Goal: Transaction & Acquisition: Register for event/course

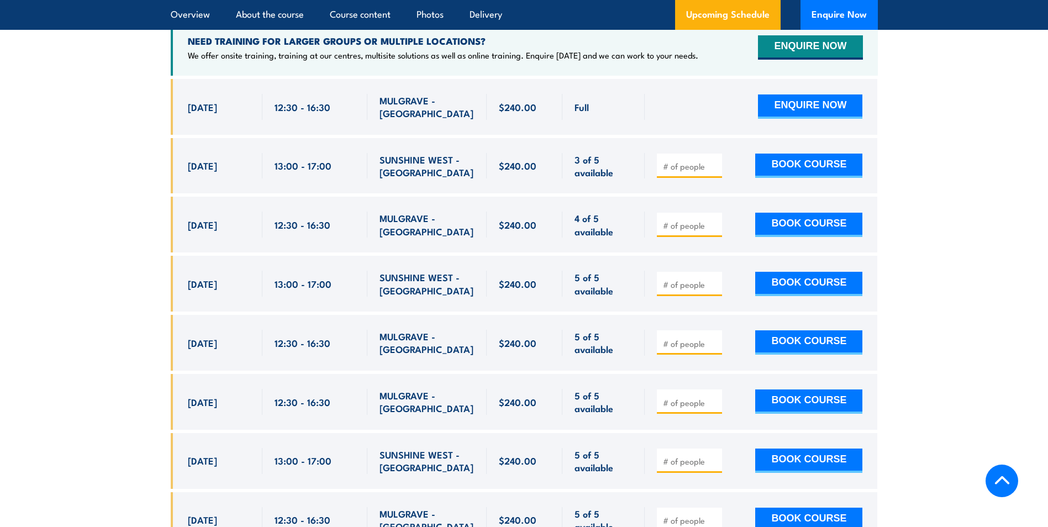
scroll to position [2071, 0]
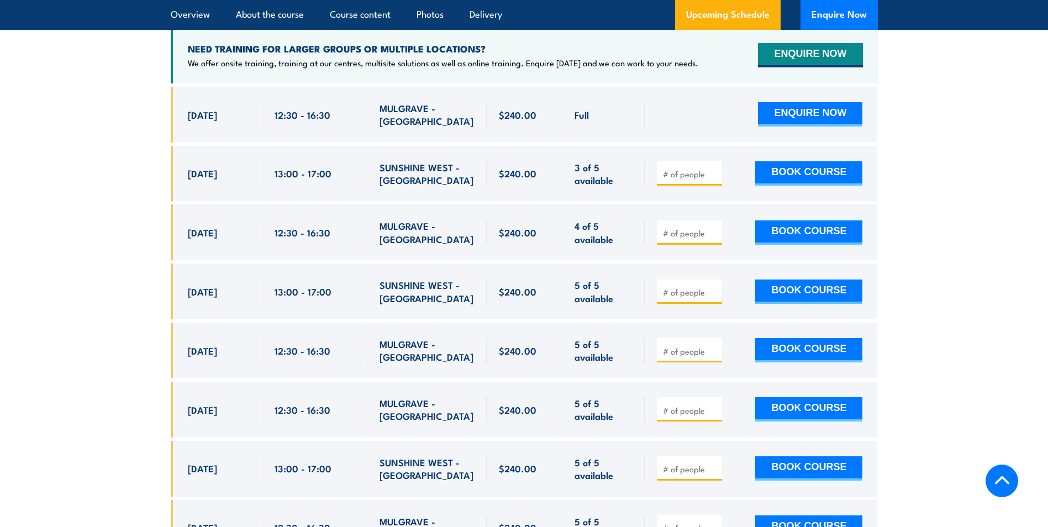
click at [689, 228] on input "number" at bounding box center [690, 233] width 55 height 11
type input "4"
click at [833, 221] on button "BOOK COURSE" at bounding box center [809, 233] width 107 height 24
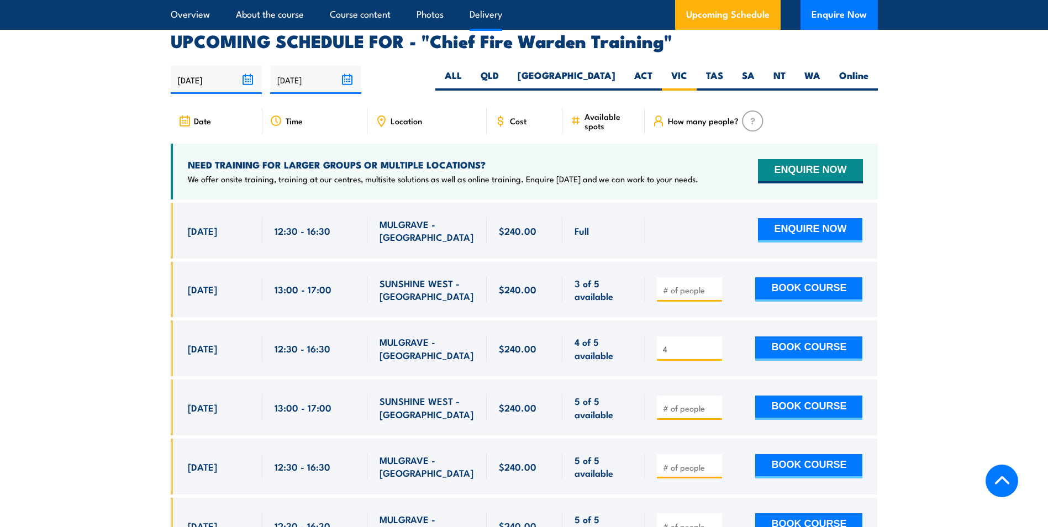
scroll to position [2071, 0]
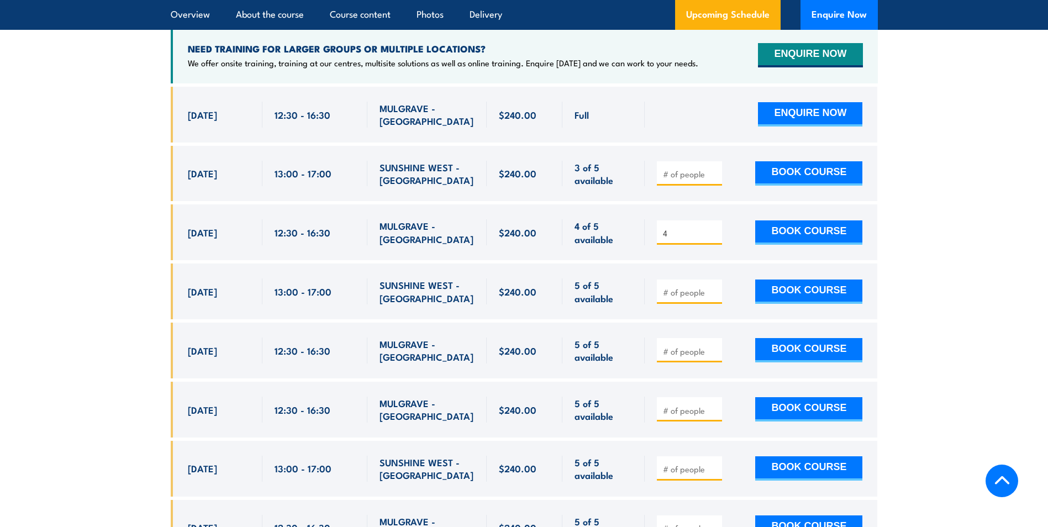
click at [674, 228] on input "4" at bounding box center [690, 233] width 55 height 11
type input "2"
click at [820, 221] on button "BOOK COURSE" at bounding box center [809, 233] width 107 height 24
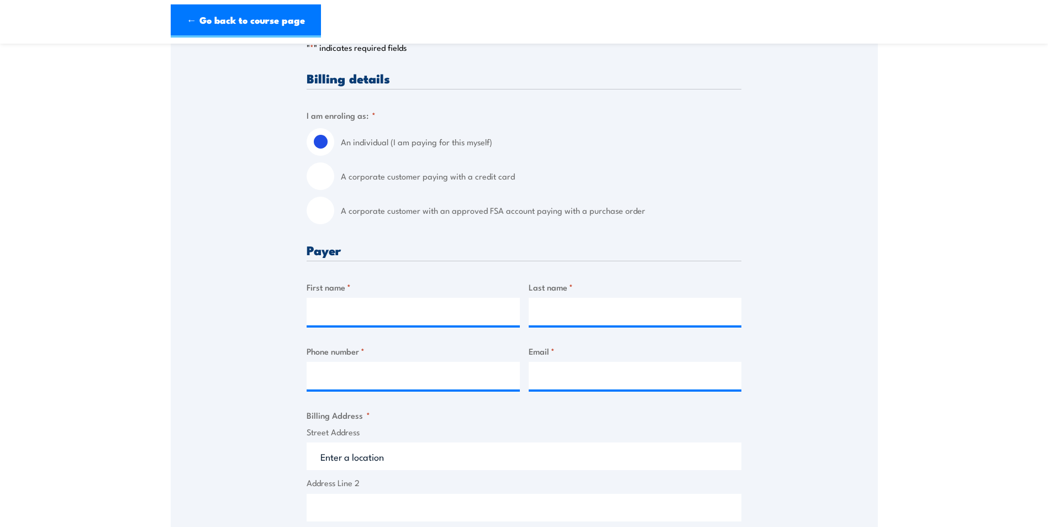
scroll to position [221, 0]
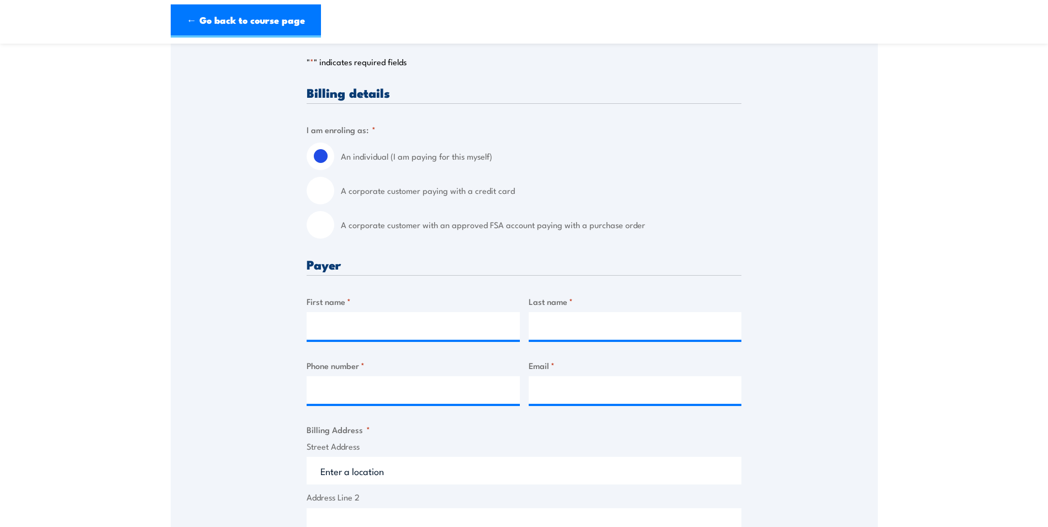
click at [329, 222] on input "A corporate customer with an approved FSA account paying with a purchase order" at bounding box center [321, 225] width 28 height 28
radio input "true"
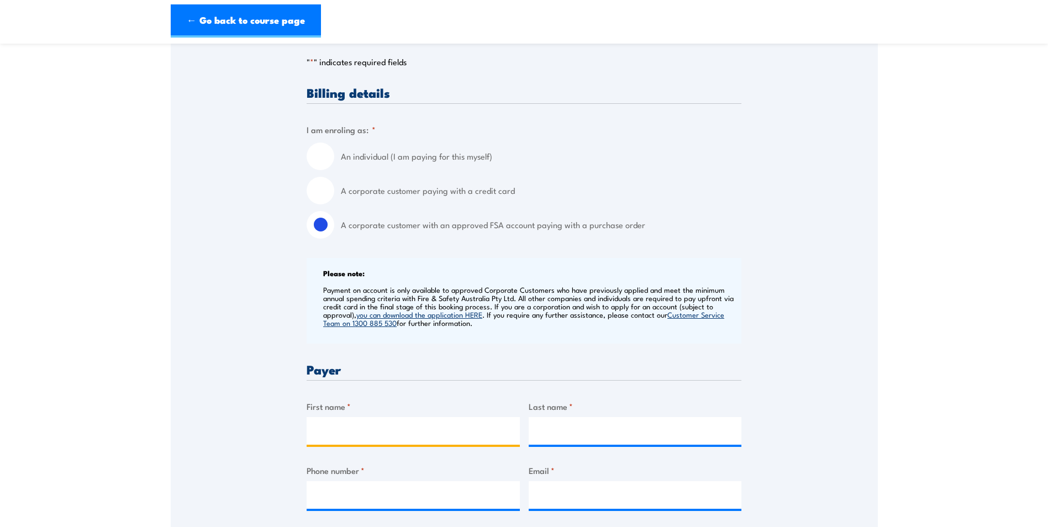
drag, startPoint x: 346, startPoint y: 430, endPoint x: 365, endPoint y: 436, distance: 19.7
click at [346, 430] on input "First name *" at bounding box center [413, 431] width 213 height 28
type input "Tirena"
type input "Main"
type input "0484522616"
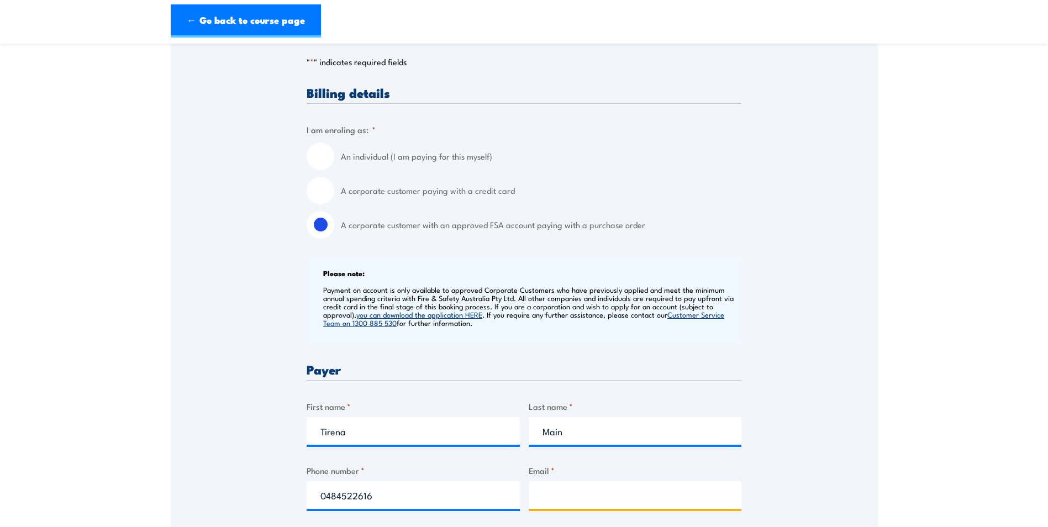
type input "Tirena.main@dlea.com.au"
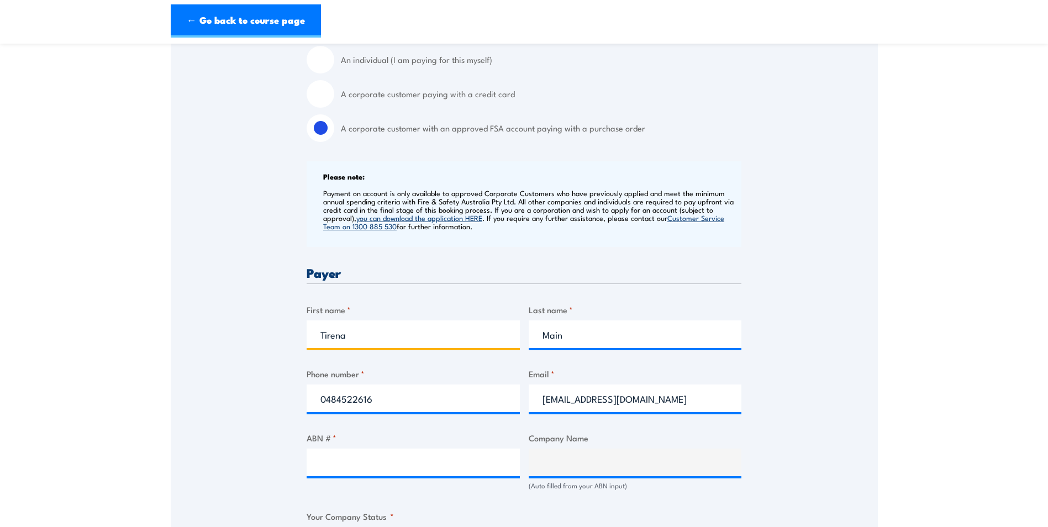
scroll to position [332, 0]
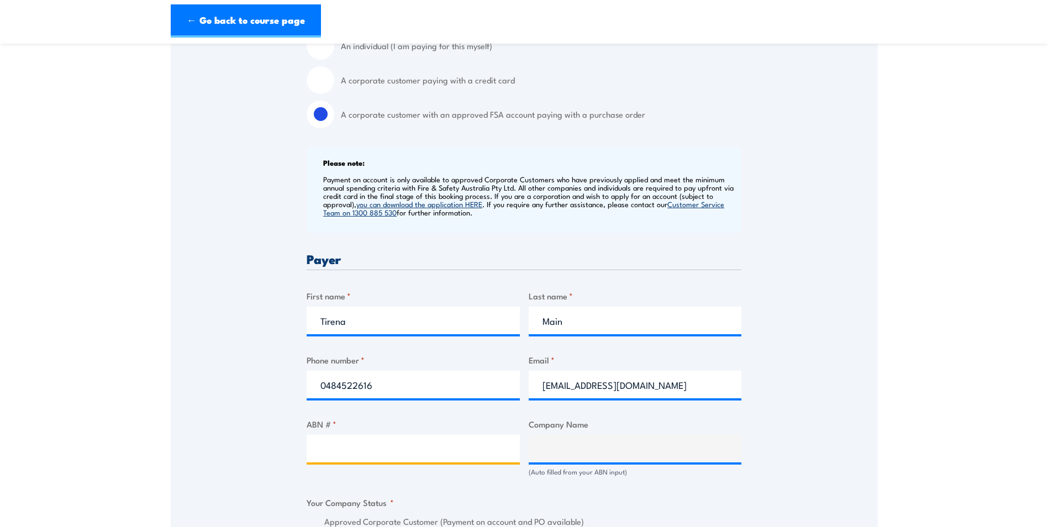
click at [415, 449] on input "ABN # *" at bounding box center [413, 449] width 213 height 28
click at [406, 445] on input "ABN # *" at bounding box center [413, 449] width 213 height 28
click at [368, 443] on input "ABN # *" at bounding box center [413, 449] width 213 height 28
type input "27159928382"
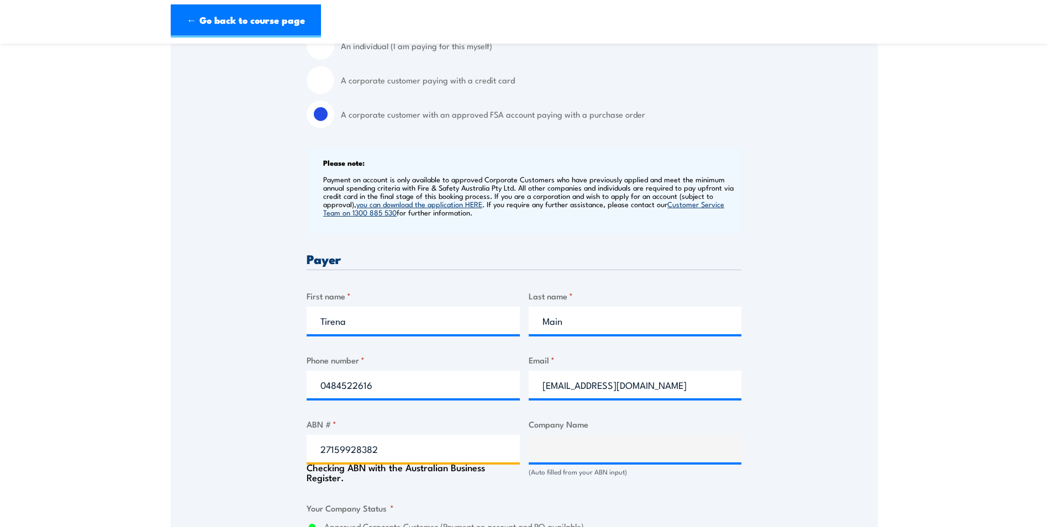
type input "DARRELL LEA CONFECTIONERY CO PTY LTD"
radio input "true"
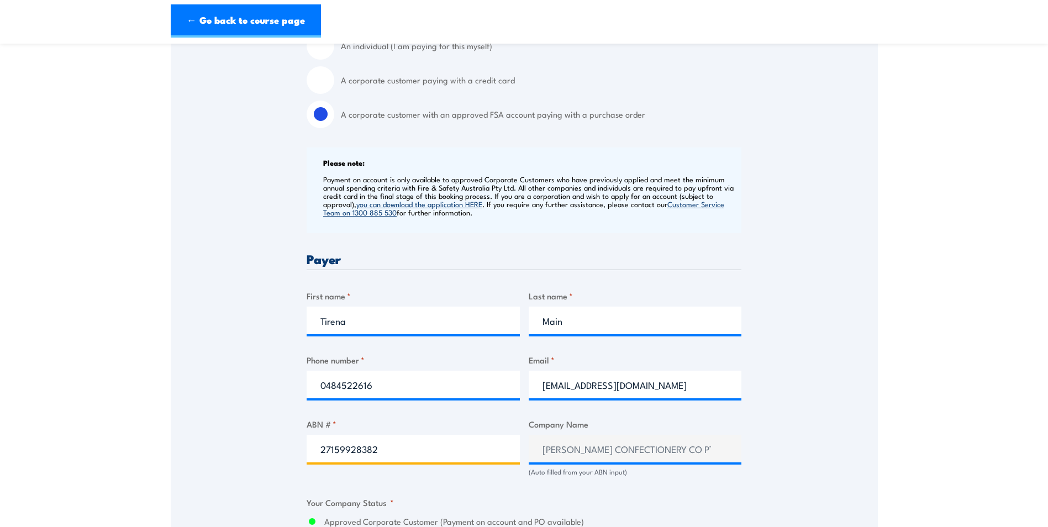
type input "27159928382"
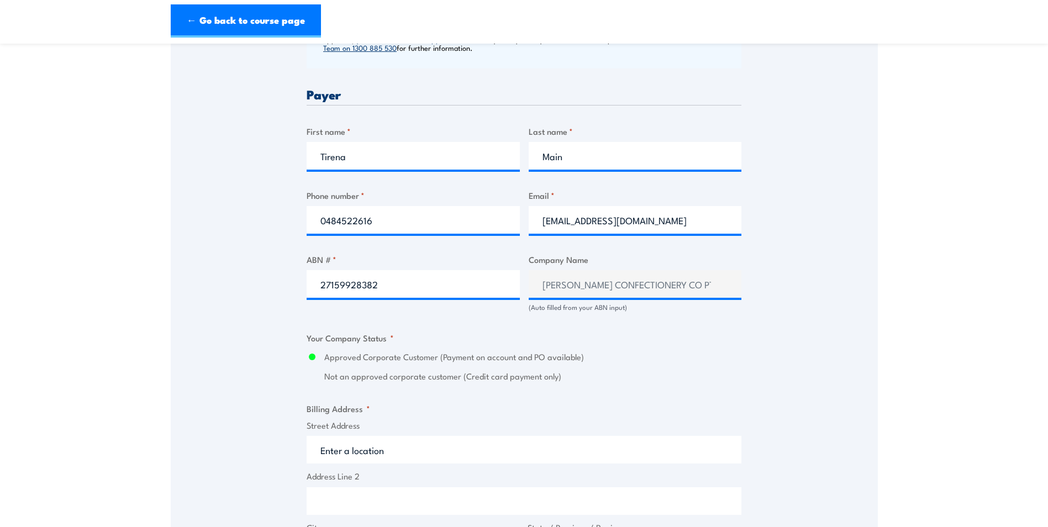
scroll to position [497, 0]
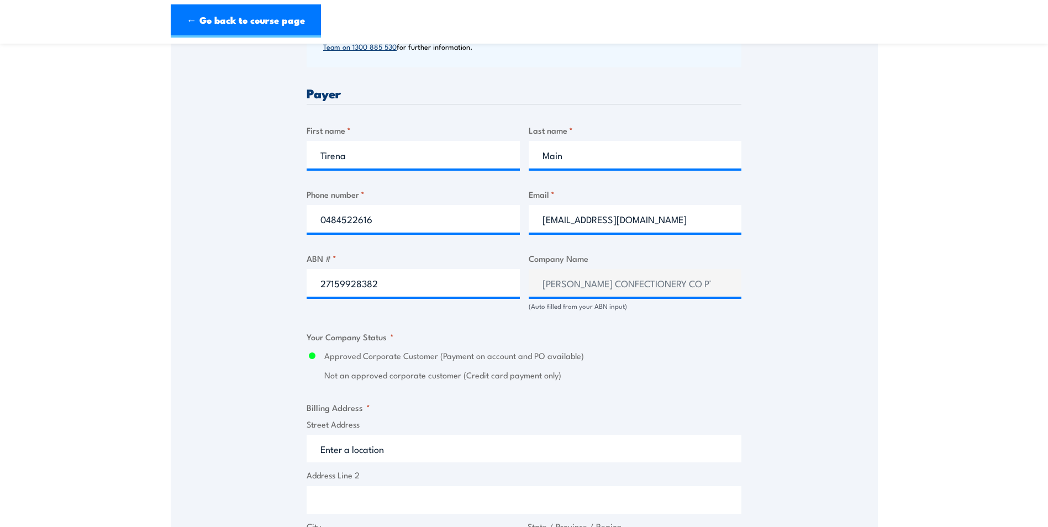
click at [379, 453] on input "Street Address" at bounding box center [524, 449] width 435 height 28
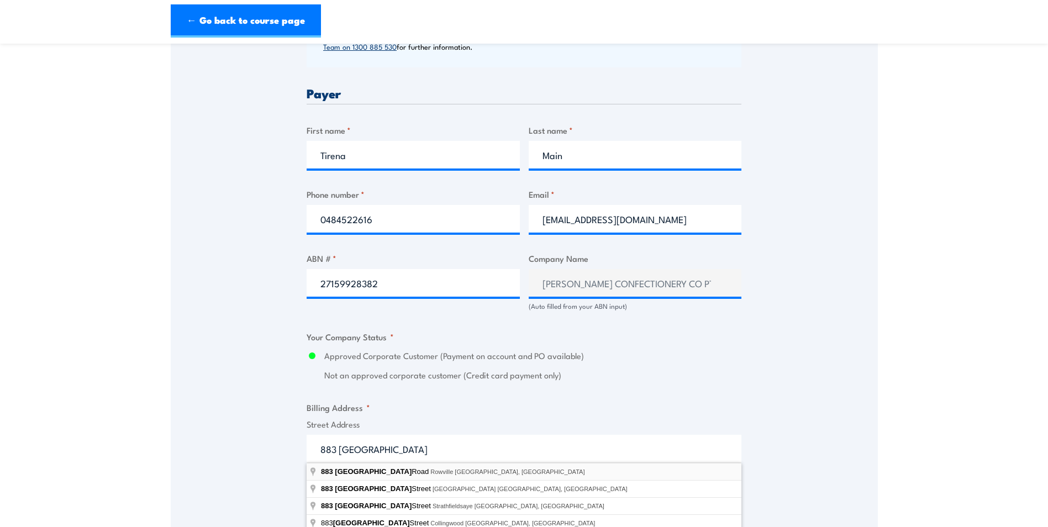
type input "883 Wellington Road, Rowville VIC, Australia"
type input "883 Wellington Rd"
type input "Rowville"
type input "Victoria"
type input "3178"
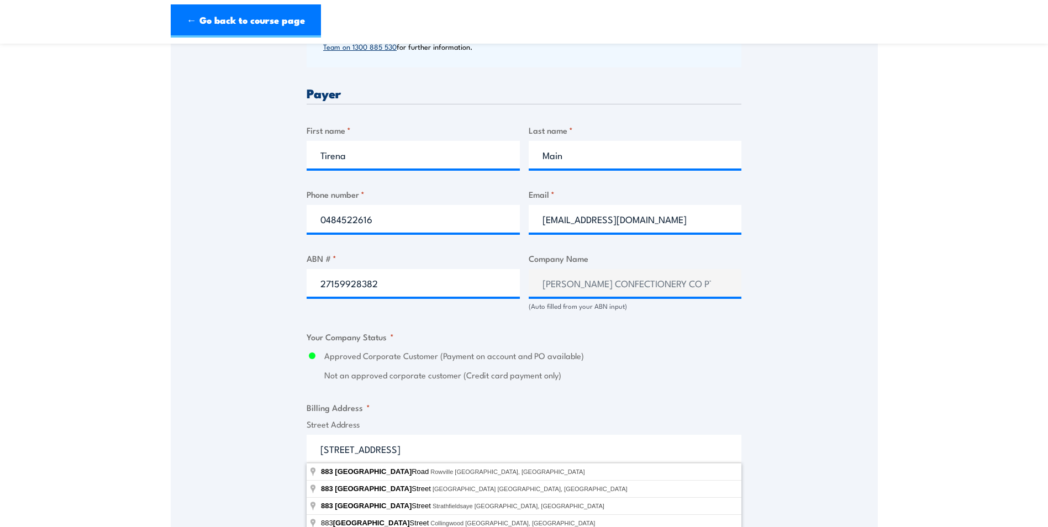
select select "Australia"
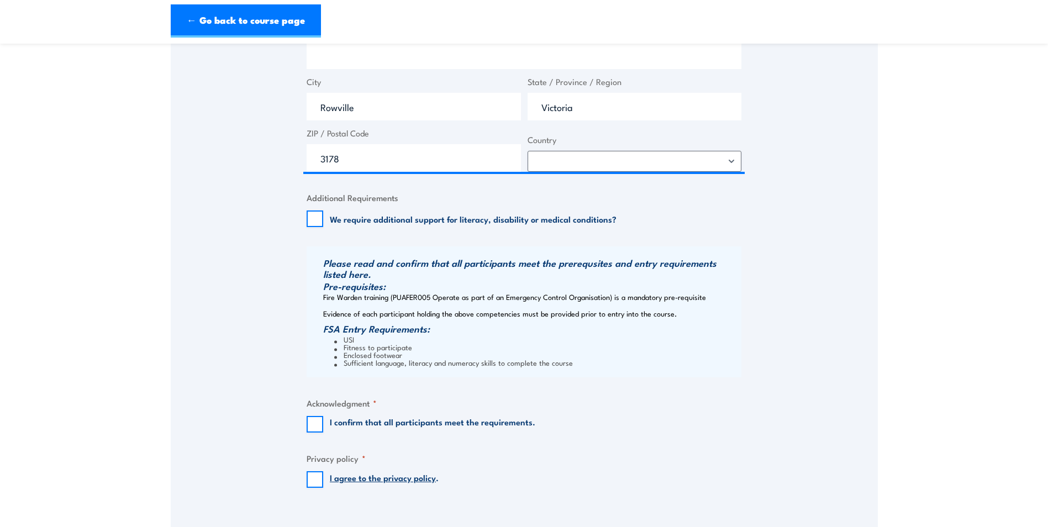
scroll to position [995, 0]
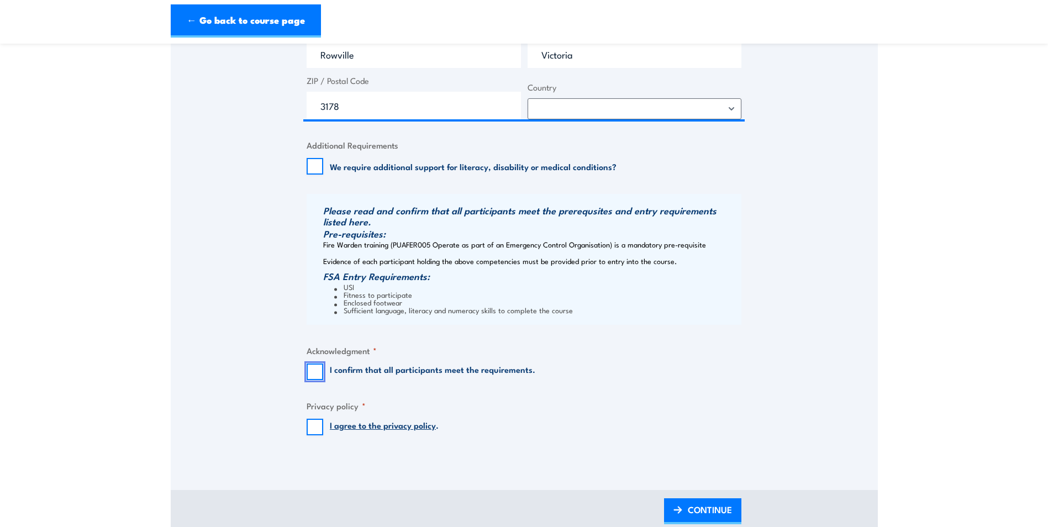
click at [316, 369] on input "I confirm that all participants meet the requirements." at bounding box center [315, 372] width 17 height 17
checkbox input "true"
click at [322, 433] on input "I agree to the privacy policy ." at bounding box center [315, 427] width 17 height 17
checkbox input "true"
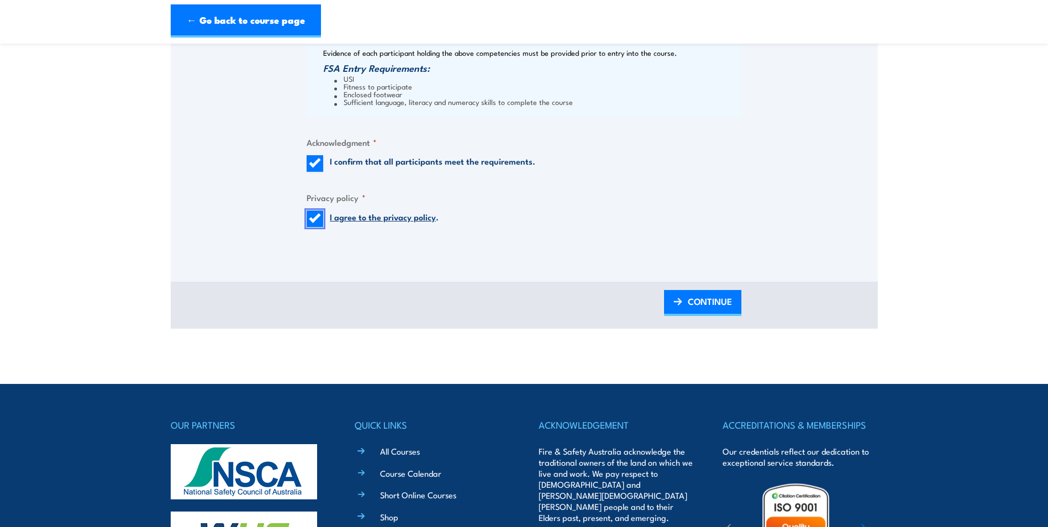
scroll to position [1216, 0]
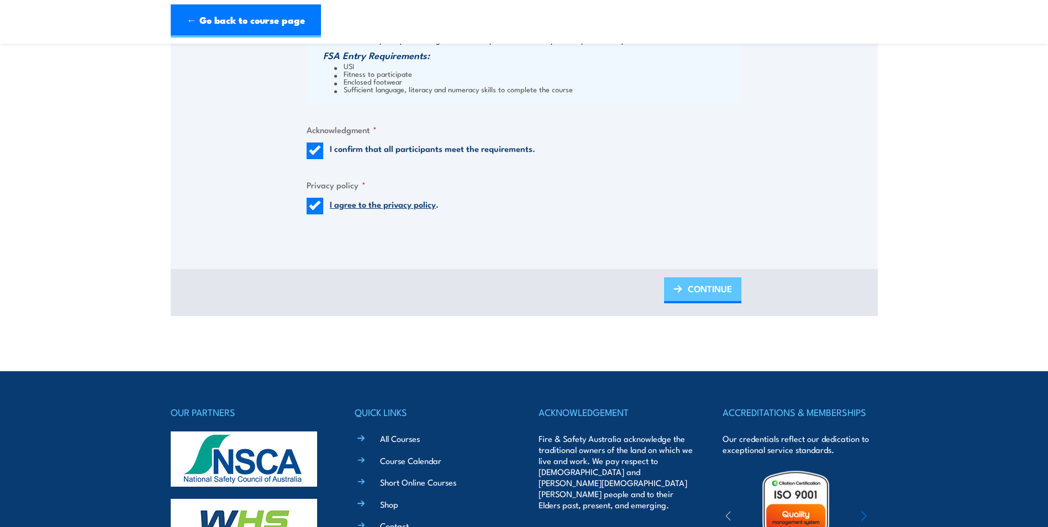
click at [686, 290] on link "CONTINUE" at bounding box center [702, 290] width 77 height 26
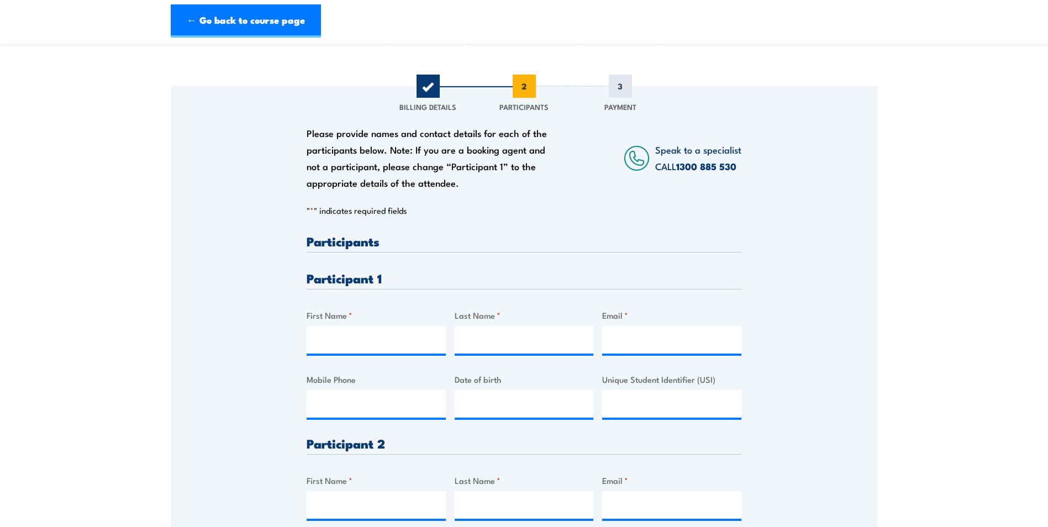
scroll to position [111, 0]
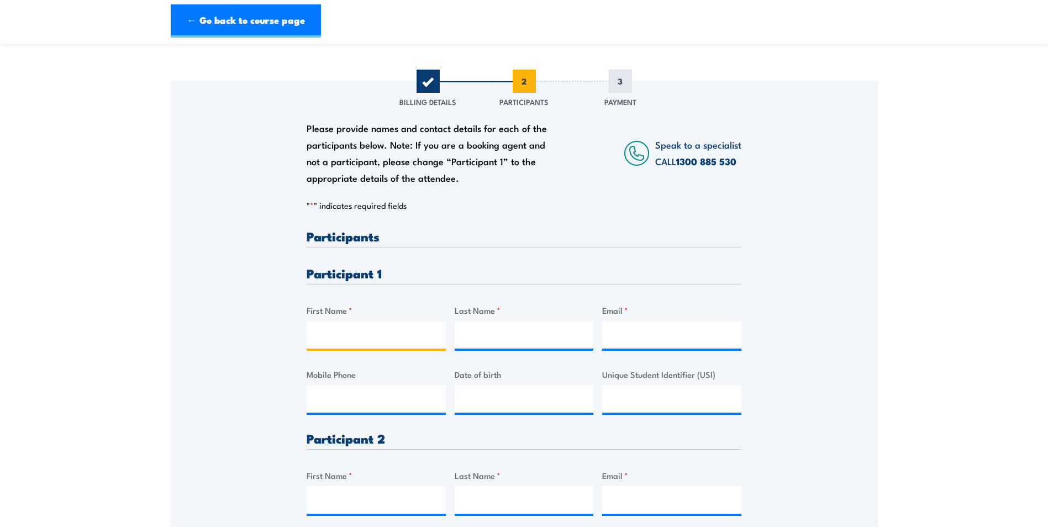
click at [364, 342] on input "First Name *" at bounding box center [376, 335] width 139 height 28
type input "Grant"
click at [480, 334] on input "Last Name *" at bounding box center [524, 335] width 139 height 28
click at [499, 333] on input "Kac" at bounding box center [524, 335] width 139 height 28
type input "Kaczorowski"
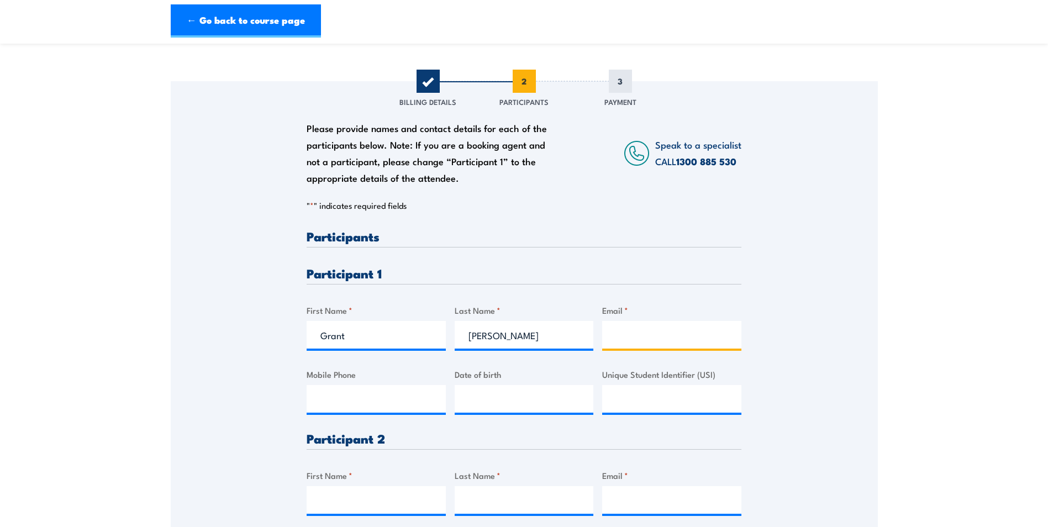
click at [628, 334] on input "Email *" at bounding box center [671, 335] width 139 height 28
type input "grant.kaczorowski@dlea.com.au"
click at [332, 393] on input "Mobile Phone" at bounding box center [376, 399] width 139 height 28
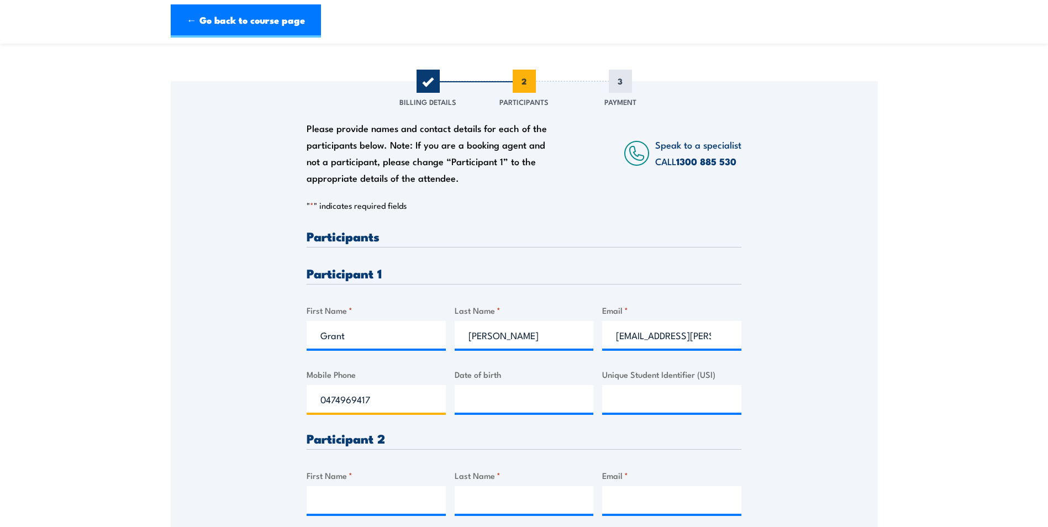
type input "0474969417"
type input "__/__/____"
click at [480, 405] on input "__/__/____" at bounding box center [524, 399] width 139 height 28
click at [533, 407] on input "__/__/____" at bounding box center [524, 399] width 139 height 28
type input "05/03/1976"
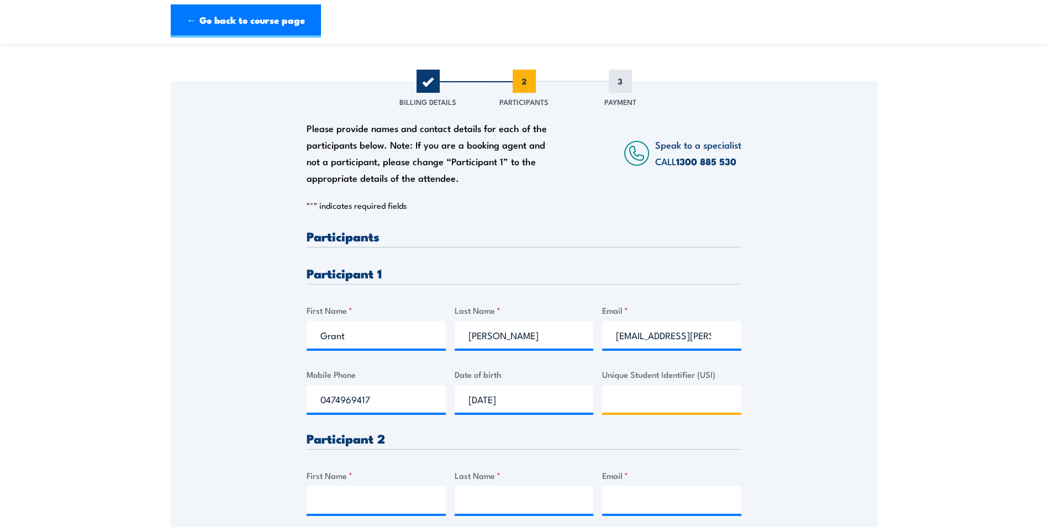
click at [661, 391] on input "Unique Student Identifier (USI)" at bounding box center [671, 399] width 139 height 28
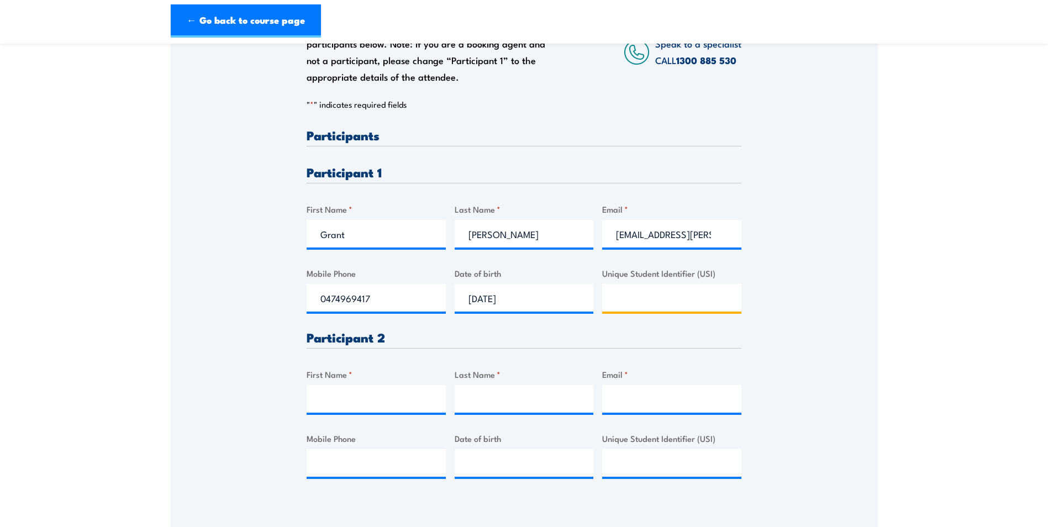
scroll to position [221, 0]
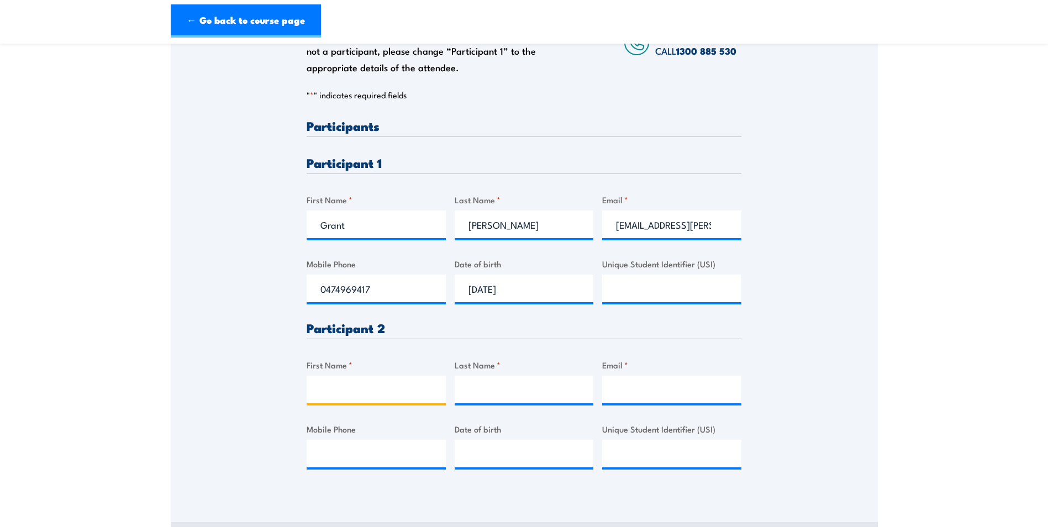
click at [404, 392] on input "First Name *" at bounding box center [376, 390] width 139 height 28
type input "Nisha"
click at [507, 389] on input "Last Name *" at bounding box center [524, 390] width 139 height 28
click at [503, 393] on input "Last Name *" at bounding box center [524, 390] width 139 height 28
type input "Ghalay"
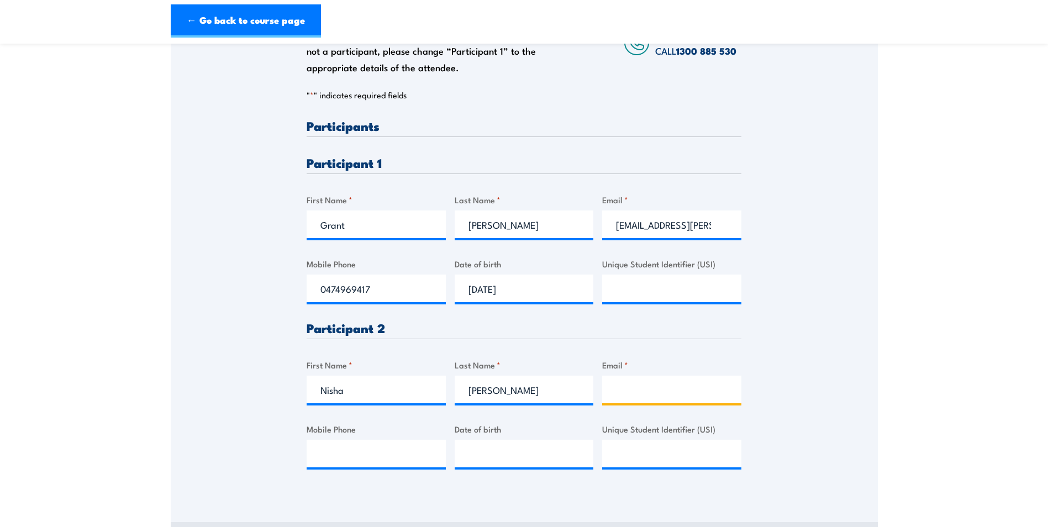
click at [675, 396] on input "Email *" at bounding box center [671, 390] width 139 height 28
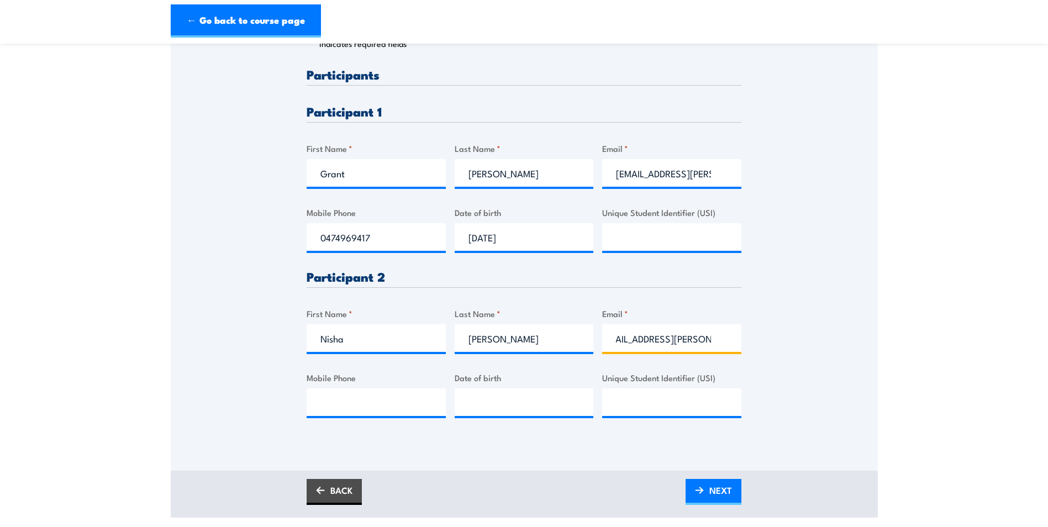
scroll to position [276, 0]
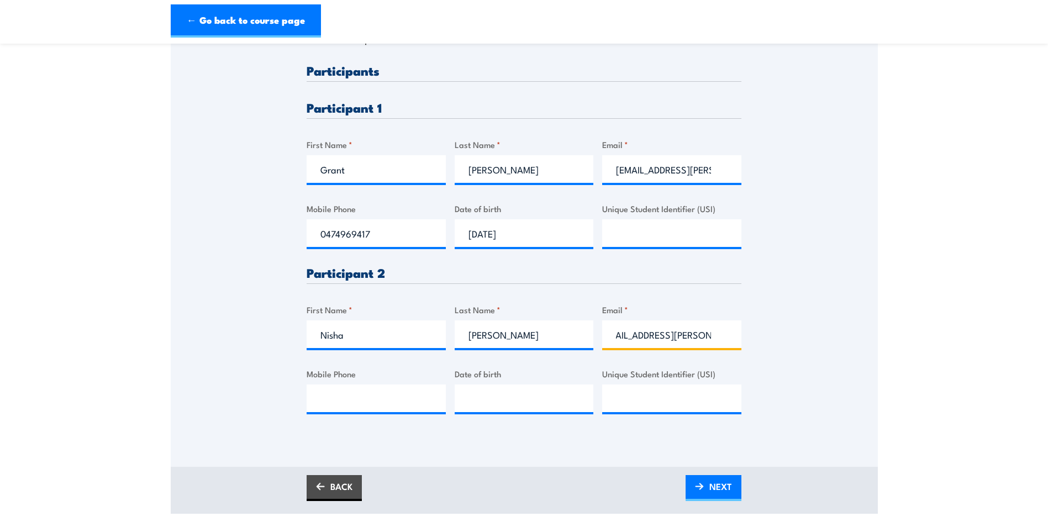
type input "nisha.ghalay@dlea.com.au"
click at [347, 394] on input "Mobile Phone" at bounding box center [376, 399] width 139 height 28
click at [348, 401] on input "Mobile Phone" at bounding box center [376, 399] width 139 height 28
type input "0417650044"
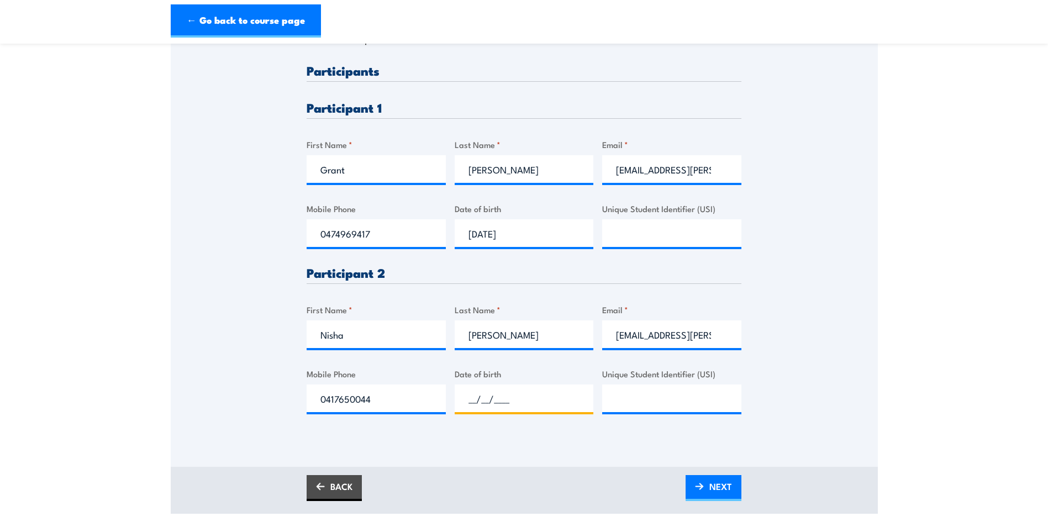
click at [505, 395] on input "__/__/____" at bounding box center [524, 399] width 139 height 28
click at [473, 391] on input "__/__/___1" at bounding box center [524, 399] width 139 height 28
type input "13/03/1986"
click at [569, 296] on div "Please provide names and contact details for each of the participants below. No…" at bounding box center [524, 248] width 435 height 368
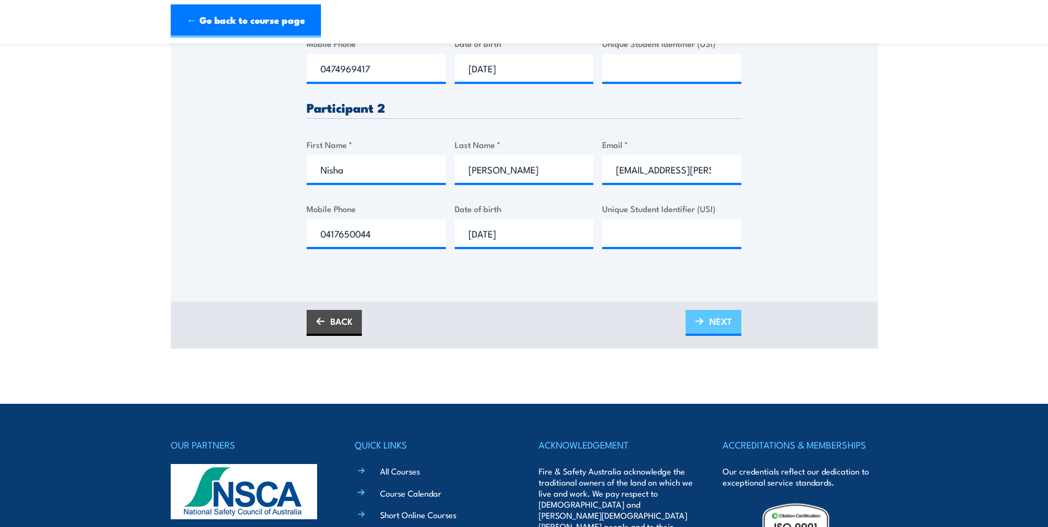
scroll to position [442, 0]
click at [712, 320] on span "NEXT" at bounding box center [721, 320] width 23 height 29
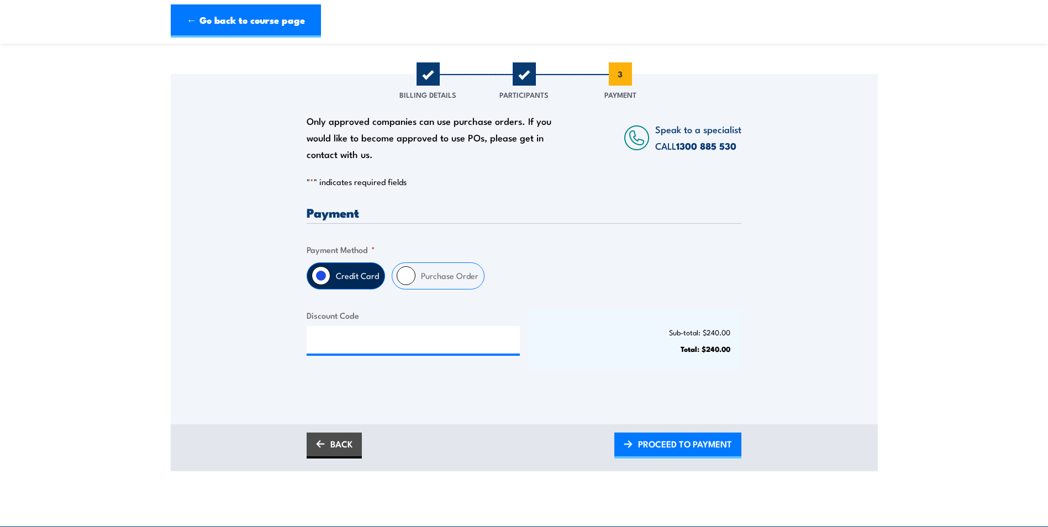
scroll to position [166, 0]
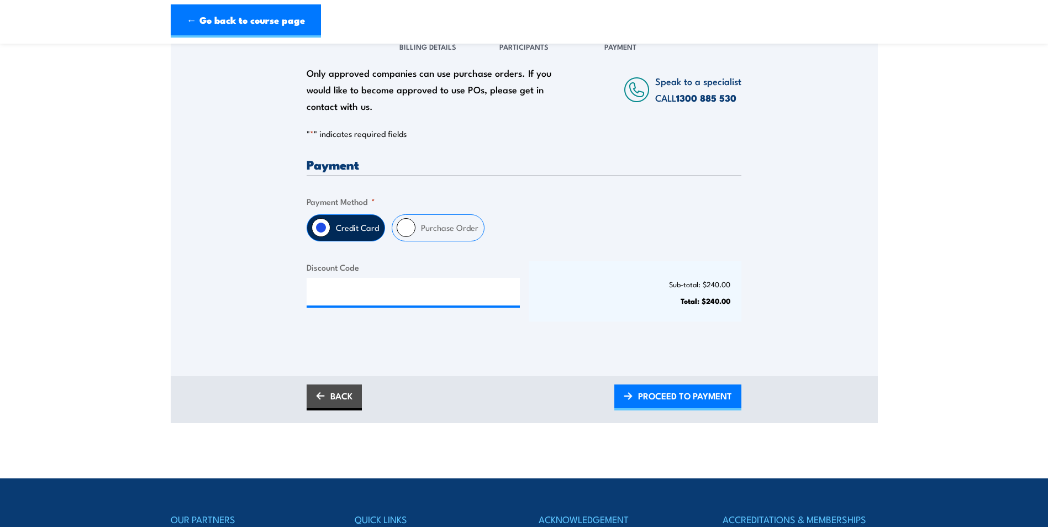
click at [400, 224] on input "Purchase Order" at bounding box center [406, 227] width 19 height 19
radio input "true"
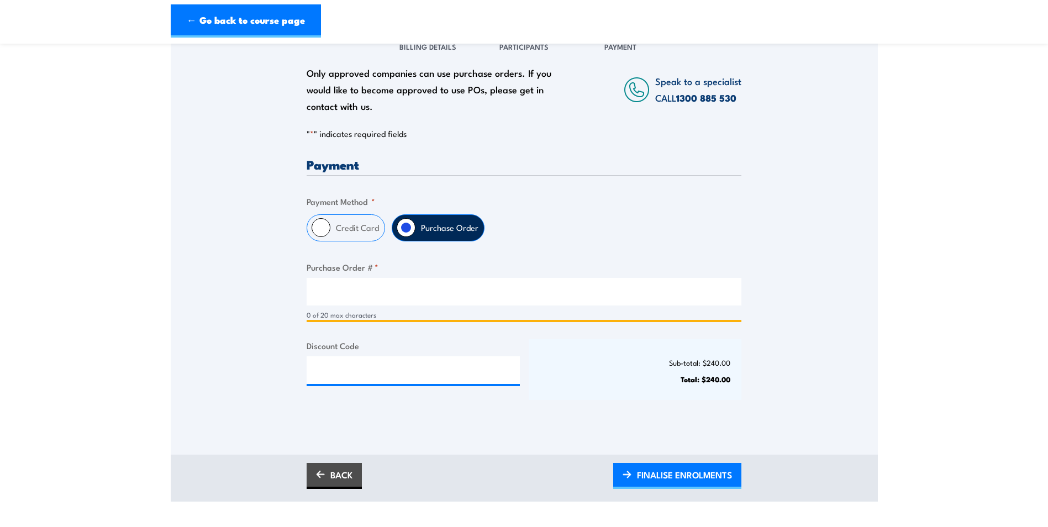
click at [337, 295] on input "Purchase Order # *" at bounding box center [524, 292] width 435 height 28
click at [386, 298] on input "Purchase Order # *" at bounding box center [524, 292] width 435 height 28
click at [353, 291] on input "WHS-" at bounding box center [524, 292] width 435 height 28
click at [347, 294] on input "WHS- 26-13" at bounding box center [524, 292] width 435 height 28
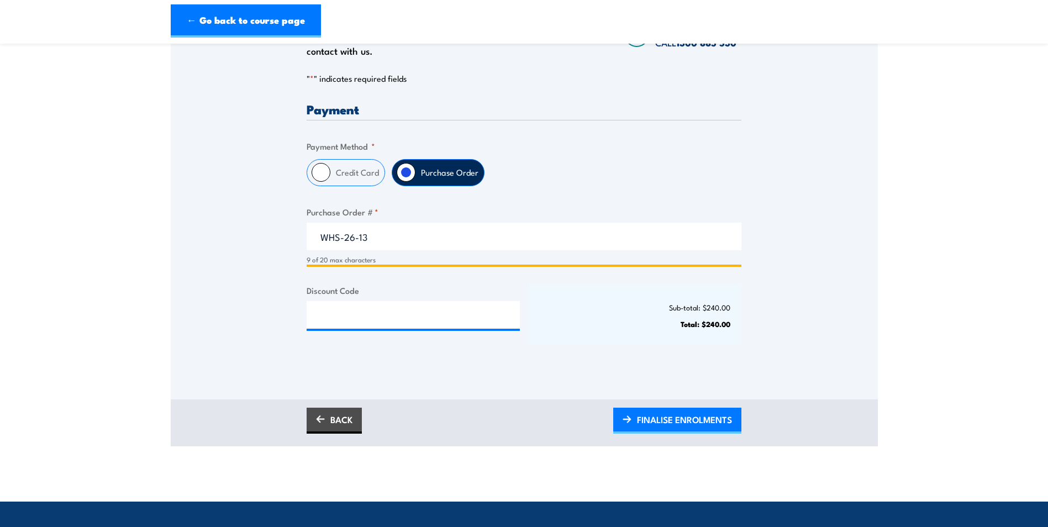
type input "WHS-26-13"
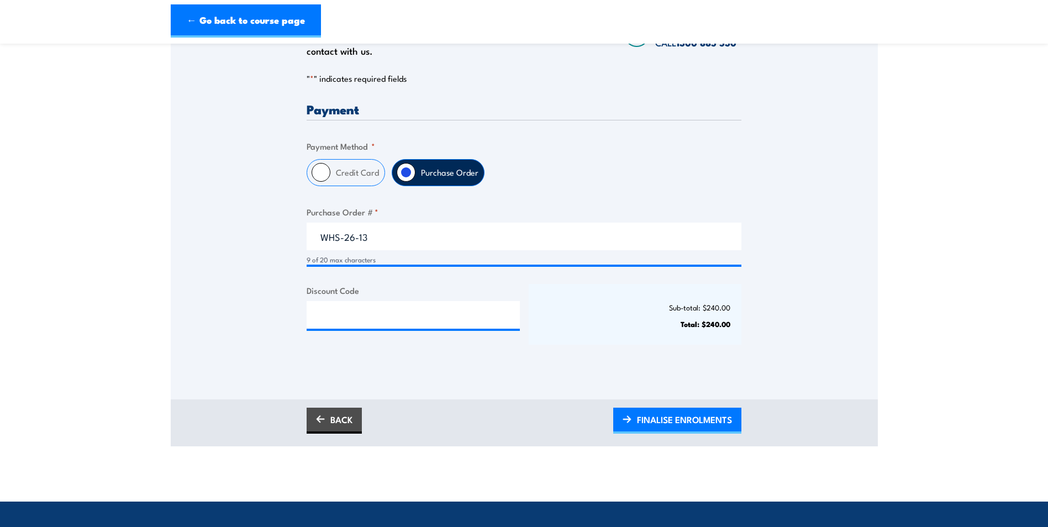
click at [379, 297] on div "Discount Code" at bounding box center [413, 314] width 213 height 61
click at [643, 418] on span "FINALISE ENROLMENTS" at bounding box center [684, 419] width 95 height 29
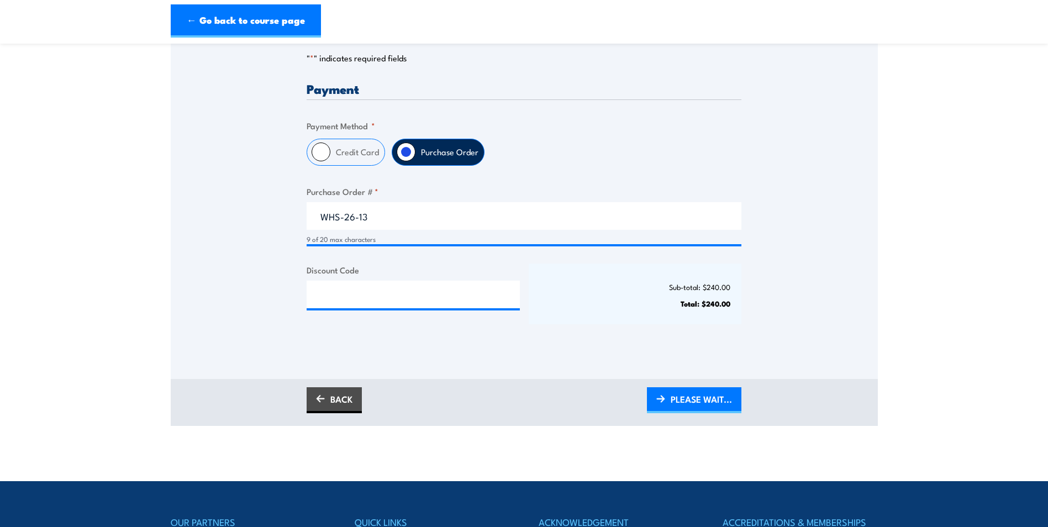
scroll to position [276, 0]
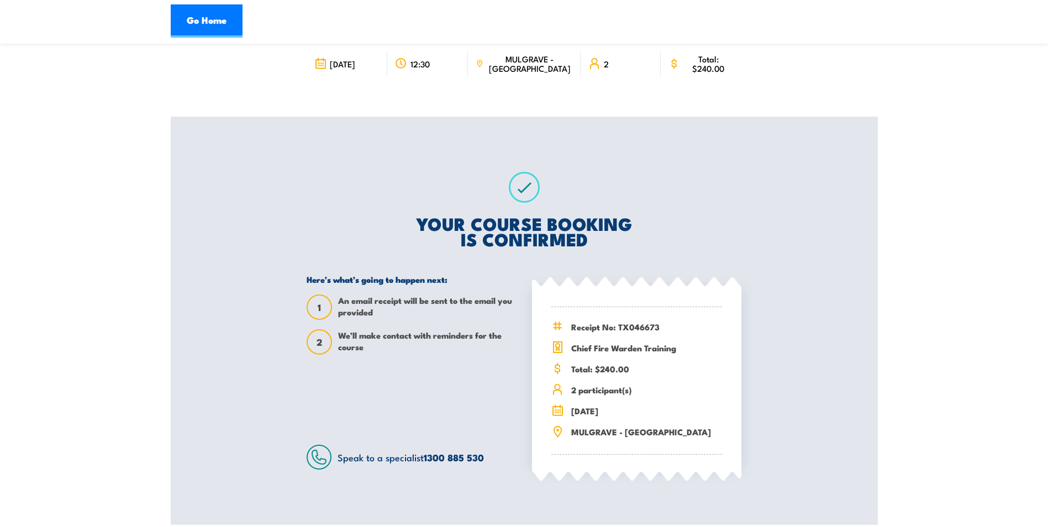
scroll to position [55, 0]
